Goal: Task Accomplishment & Management: Use online tool/utility

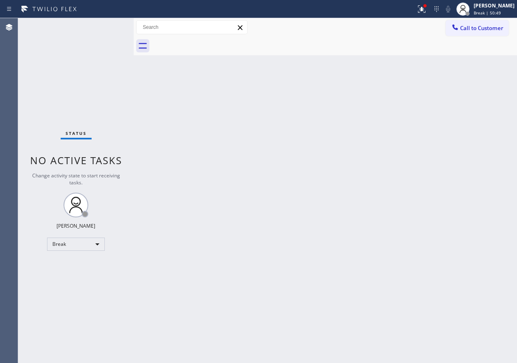
click at [460, 131] on div "Back to Dashboard Change Sender ID Customers Technicians Select a contact Outbo…" at bounding box center [326, 190] width 384 height 345
click at [497, 5] on div "[PERSON_NAME]" at bounding box center [494, 5] width 41 height 7
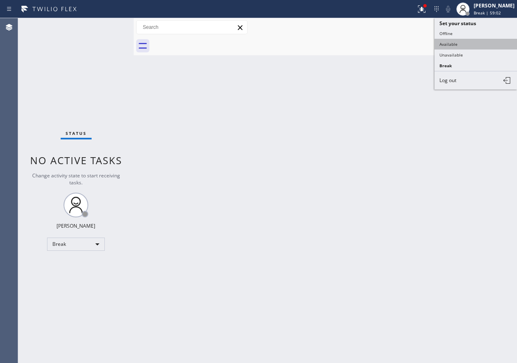
click at [461, 45] on button "Available" at bounding box center [476, 44] width 83 height 11
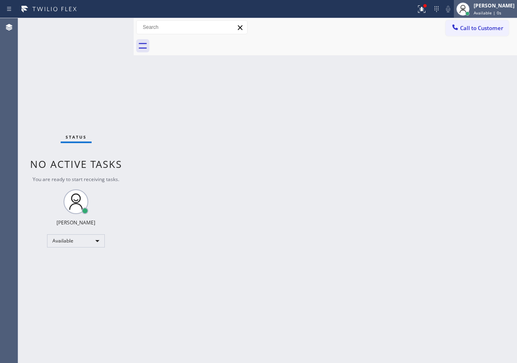
click at [490, 9] on div "[PERSON_NAME] Available | 0s" at bounding box center [494, 9] width 45 height 14
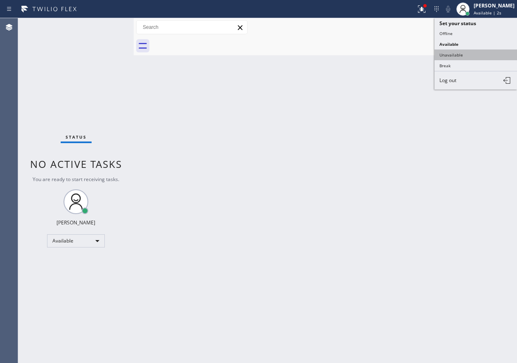
click at [482, 54] on button "Unavailable" at bounding box center [476, 55] width 83 height 11
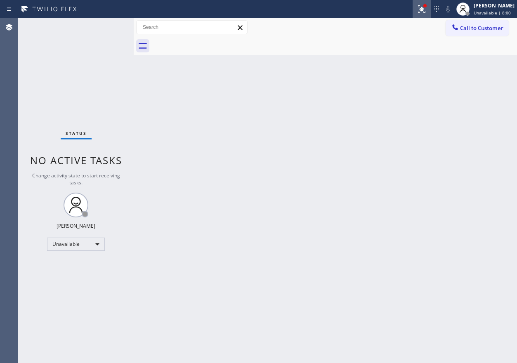
click at [431, 15] on button at bounding box center [422, 9] width 18 height 18
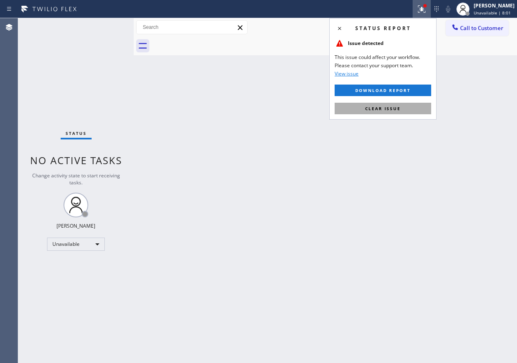
click at [393, 107] on span "Clear issue" at bounding box center [383, 109] width 36 height 6
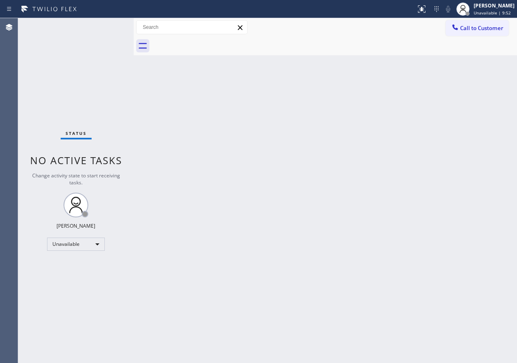
click at [428, 159] on div "Back to Dashboard Change Sender ID Customers Technicians Select a contact Outbo…" at bounding box center [326, 190] width 384 height 345
click at [450, 189] on div "Back to Dashboard Change Sender ID Customers Technicians Select a contact Outbo…" at bounding box center [326, 190] width 384 height 345
click at [478, 191] on div "Back to Dashboard Change Sender ID Customers Technicians Select a contact Outbo…" at bounding box center [326, 190] width 384 height 345
drag, startPoint x: 513, startPoint y: 170, endPoint x: 459, endPoint y: 163, distance: 54.5
click at [498, 166] on div "Back to Dashboard Change Sender ID Customers Technicians Select a contact Outbo…" at bounding box center [326, 190] width 384 height 345
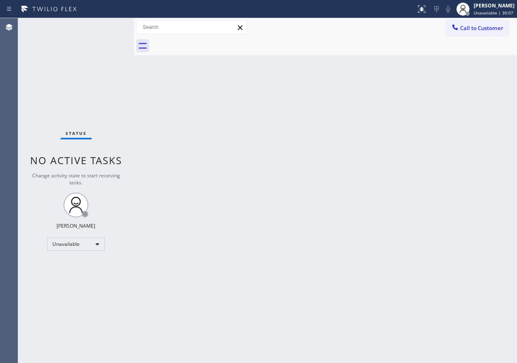
click at [488, 185] on div "Back to Dashboard Change Sender ID Customers Technicians Select a contact Outbo…" at bounding box center [326, 190] width 384 height 345
click at [418, 130] on div "Back to Dashboard Change Sender ID Customers Technicians Select a contact Outbo…" at bounding box center [326, 190] width 384 height 345
click at [436, 213] on div "Back to Dashboard Change Sender ID Customers Technicians Select a contact Outbo…" at bounding box center [326, 190] width 384 height 345
